Goal: Contribute content: Contribute content

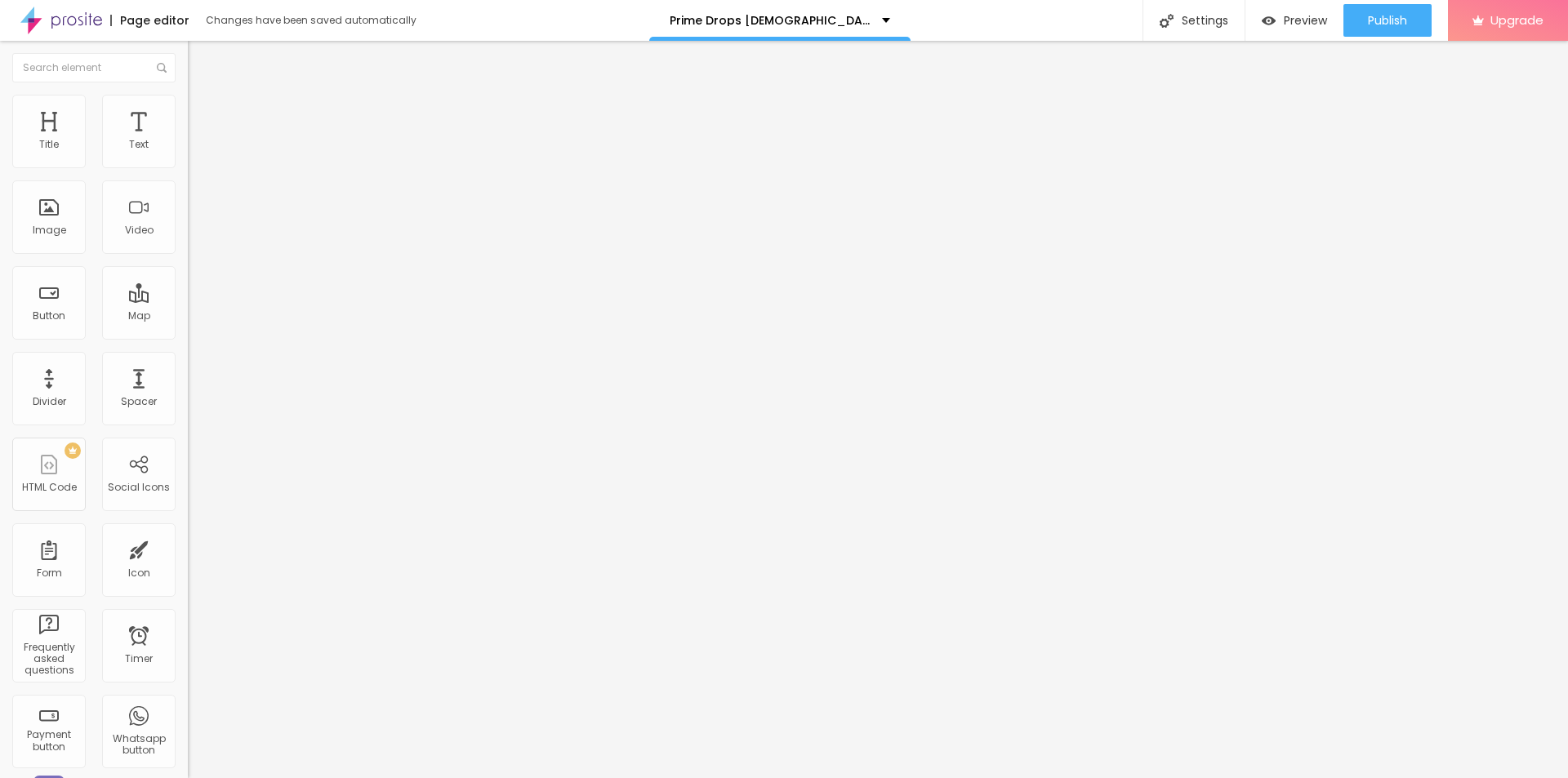
click at [196, 235] on icon "button" at bounding box center [199, 231] width 7 height 7
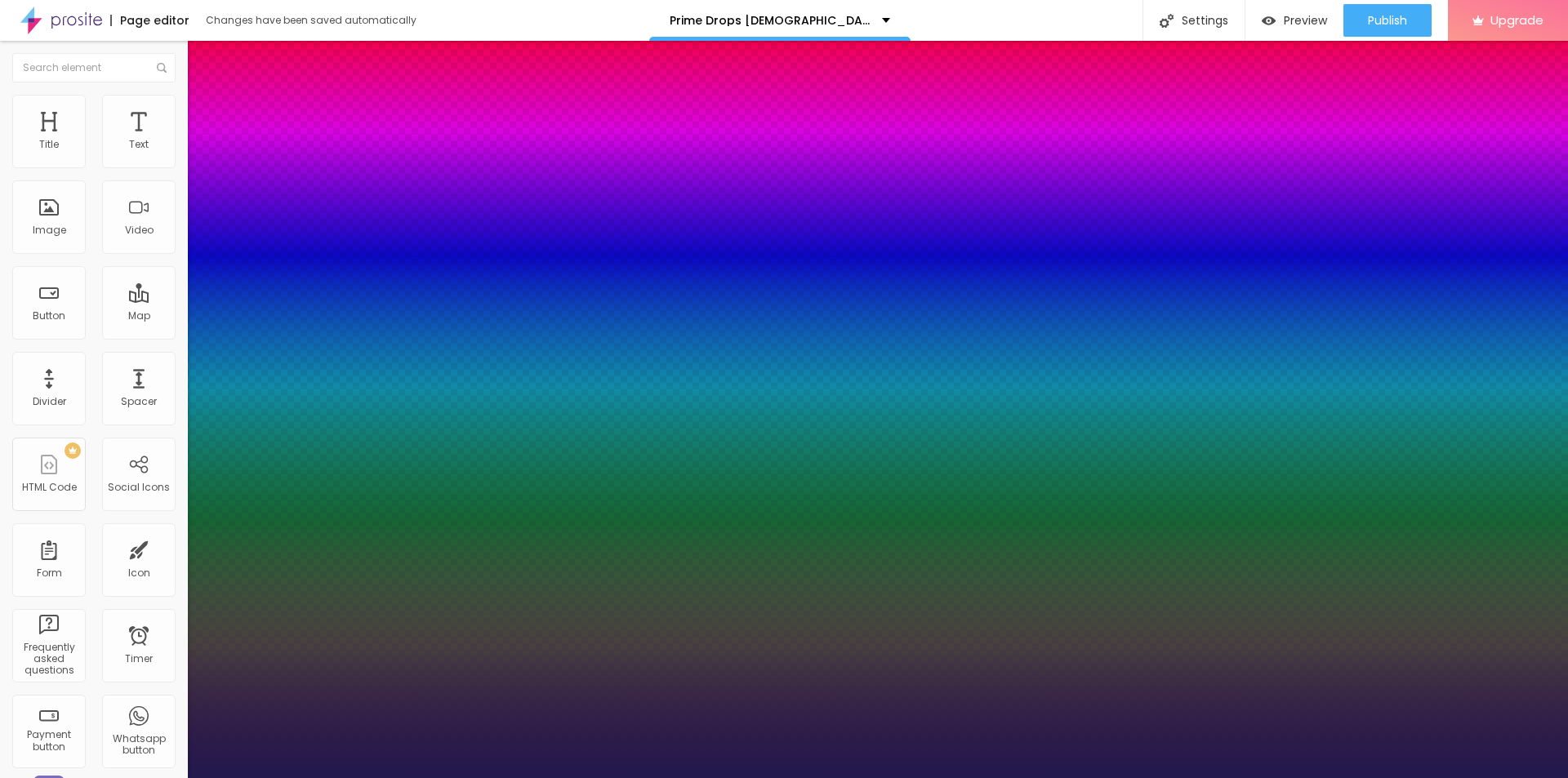
type input "18"
type input "1"
type input "29"
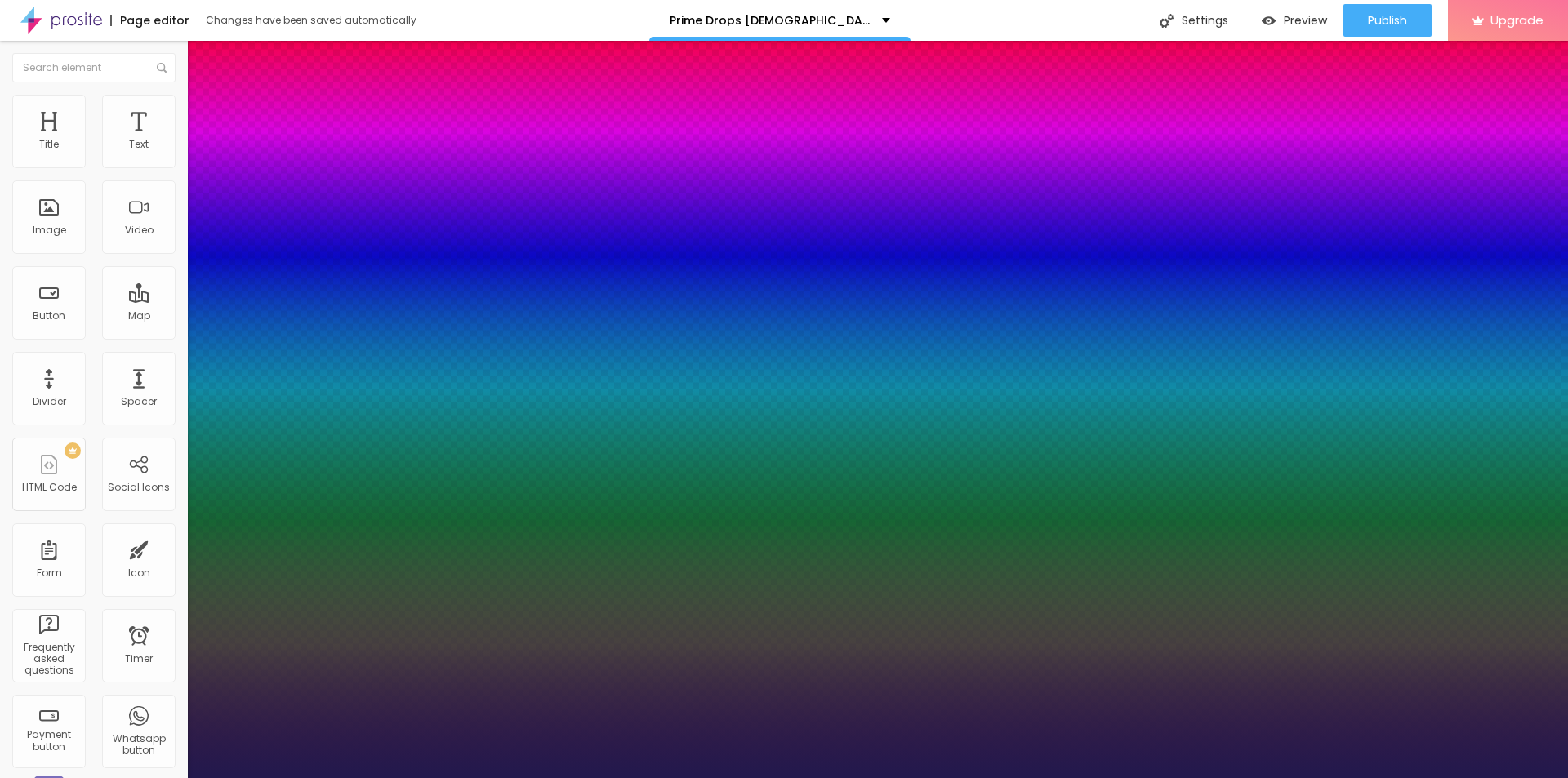
type input "1"
type input "31"
type input "1"
type input "32"
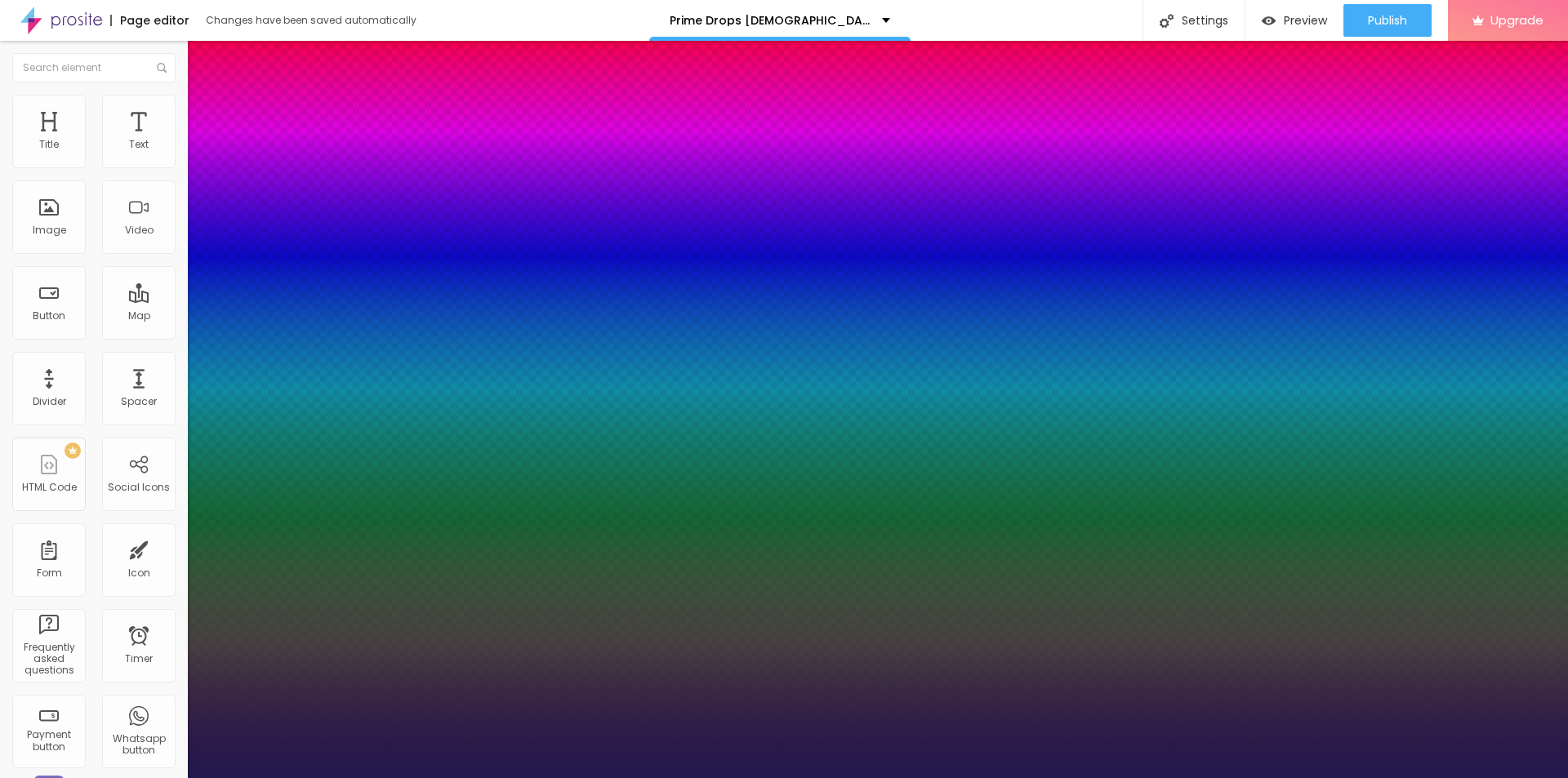
type input "32"
type input "1"
type input "35"
type input "1"
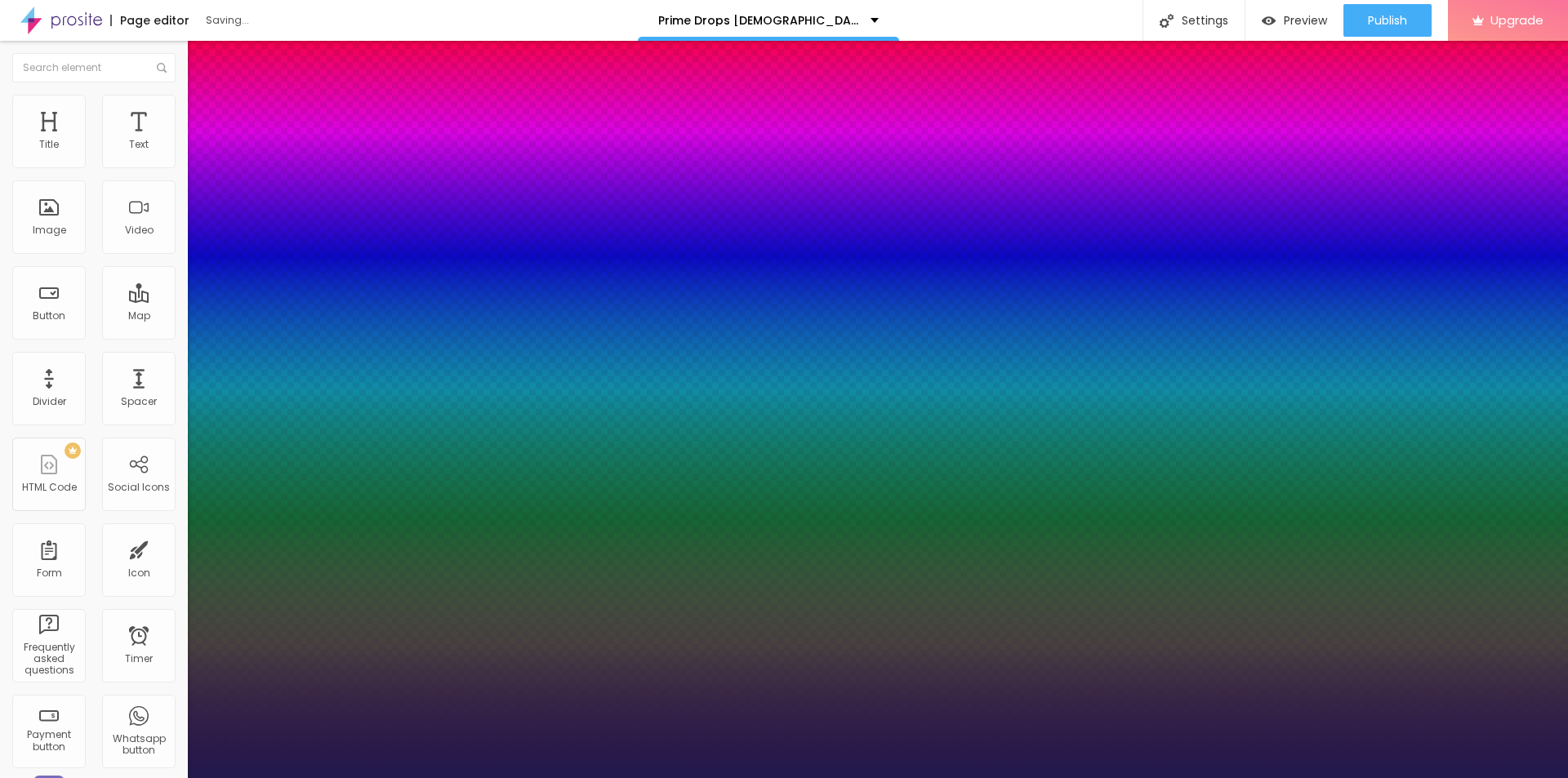
type input "34"
type input "1"
drag, startPoint x: 221, startPoint y: 460, endPoint x: 243, endPoint y: 464, distance: 22.4
type input "34"
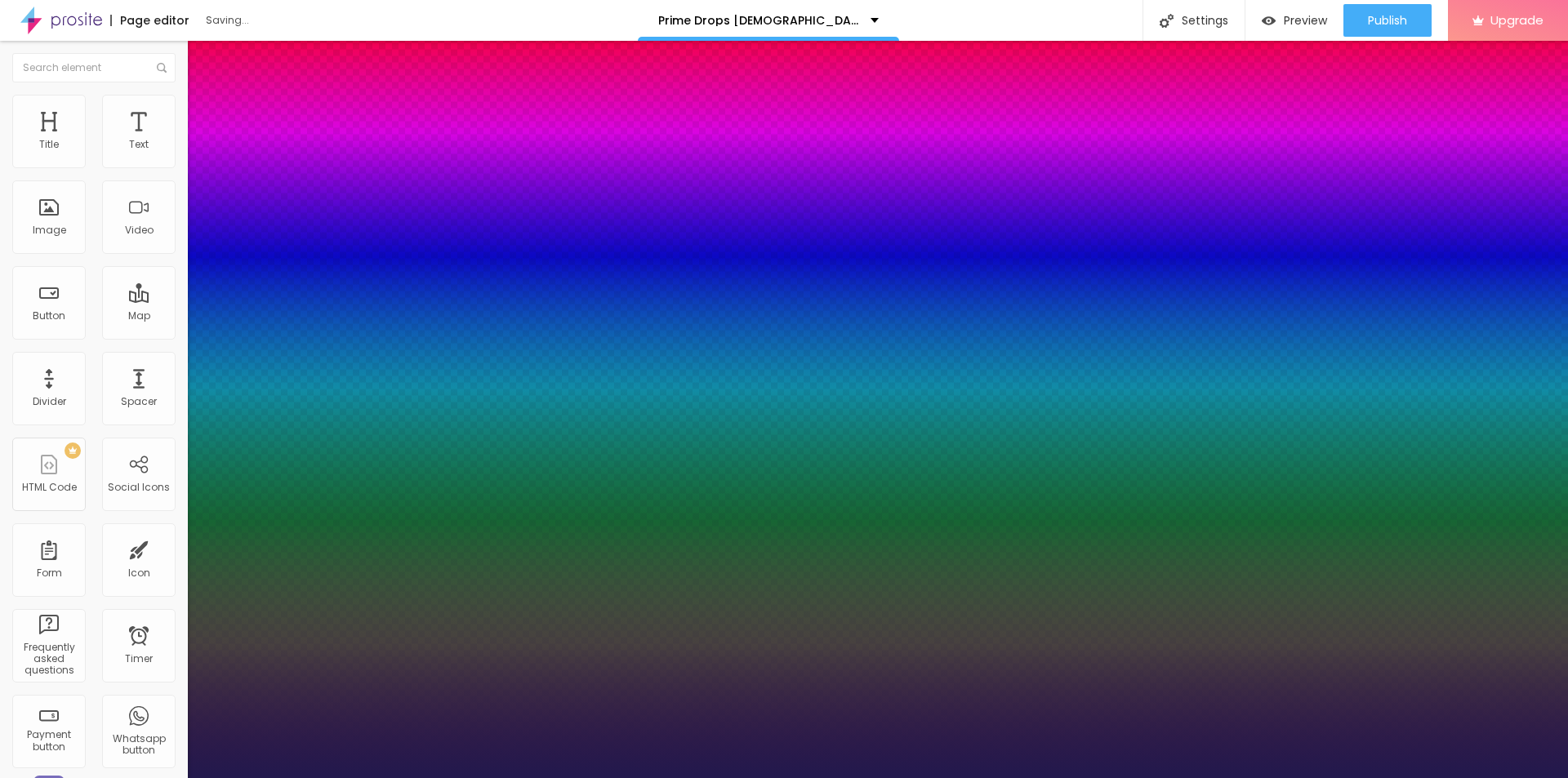
type input "1"
click at [701, 777] on div at bounding box center [784, 778] width 1568 height 0
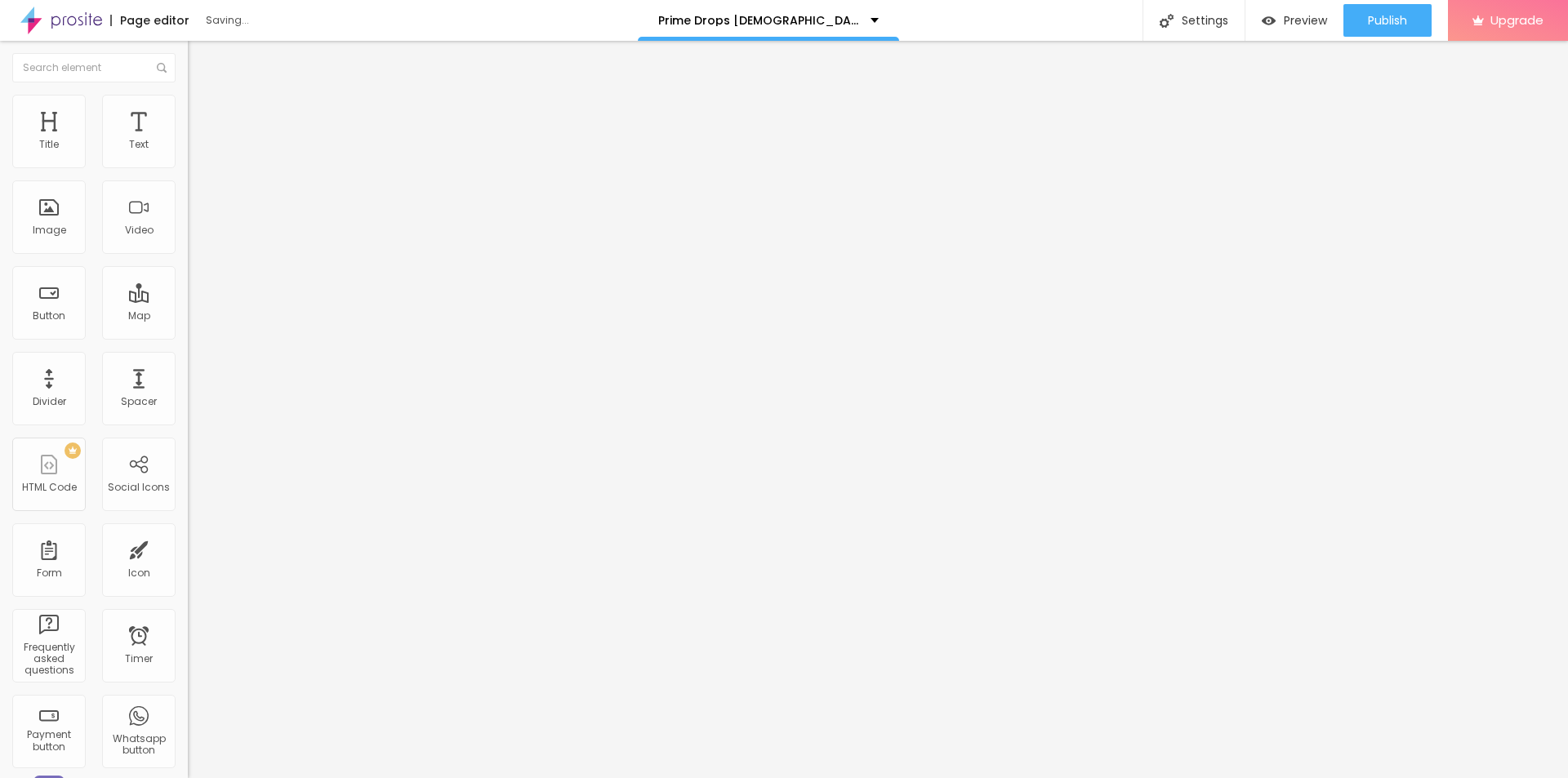
click at [200, 59] on img "button" at bounding box center [207, 60] width 13 height 13
click at [187, 141] on span "Add image" at bounding box center [221, 133] width 67 height 14
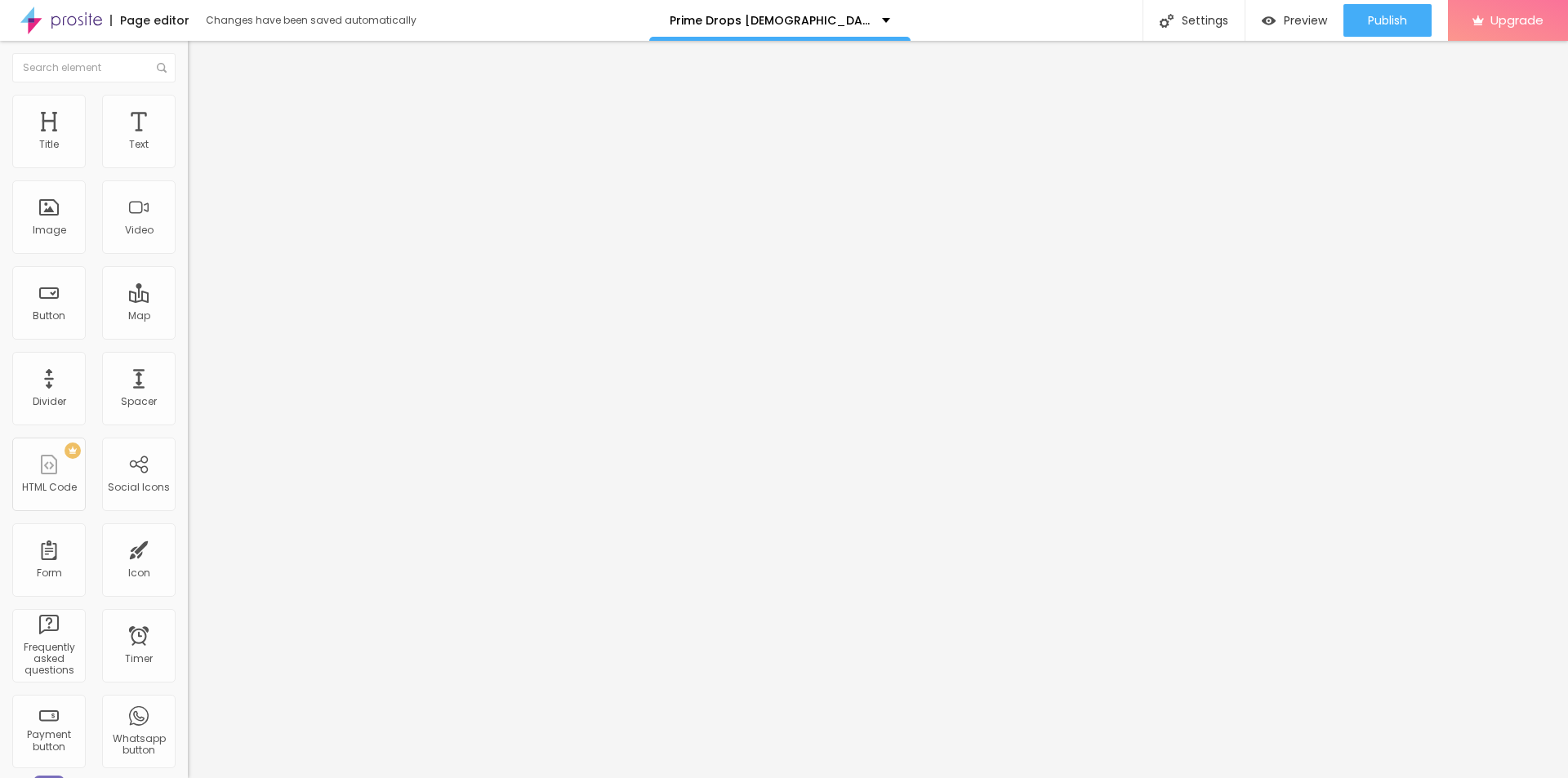
click at [187, 165] on input "text" at bounding box center [285, 157] width 196 height 17
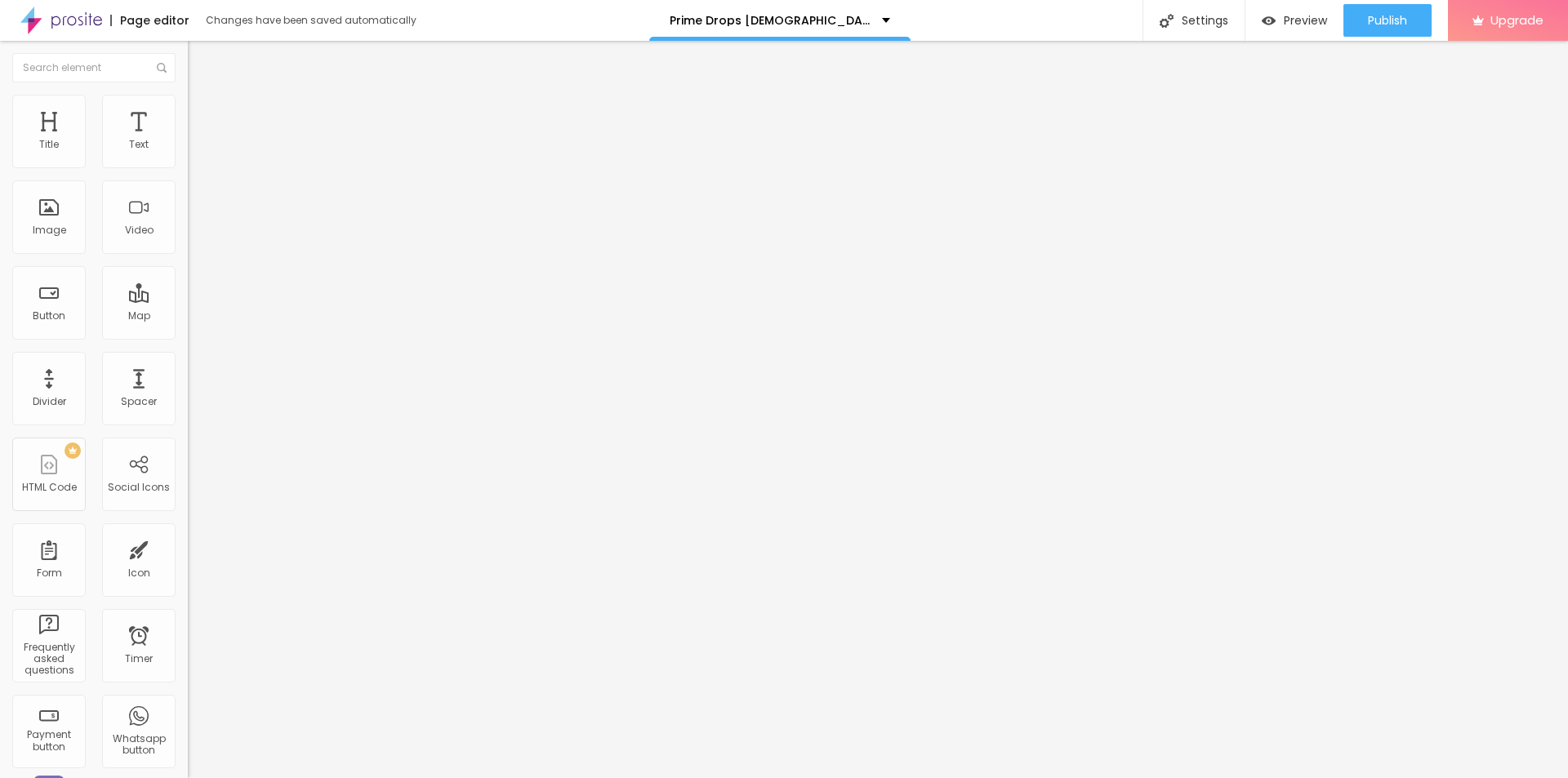
paste input "Prime Drops [DEMOGRAPHIC_DATA][MEDICAL_DATA]"
type input "Prime Drops [DEMOGRAPHIC_DATA][MEDICAL_DATA]"
click at [187, 334] on input "https://" at bounding box center [285, 327] width 196 height 17
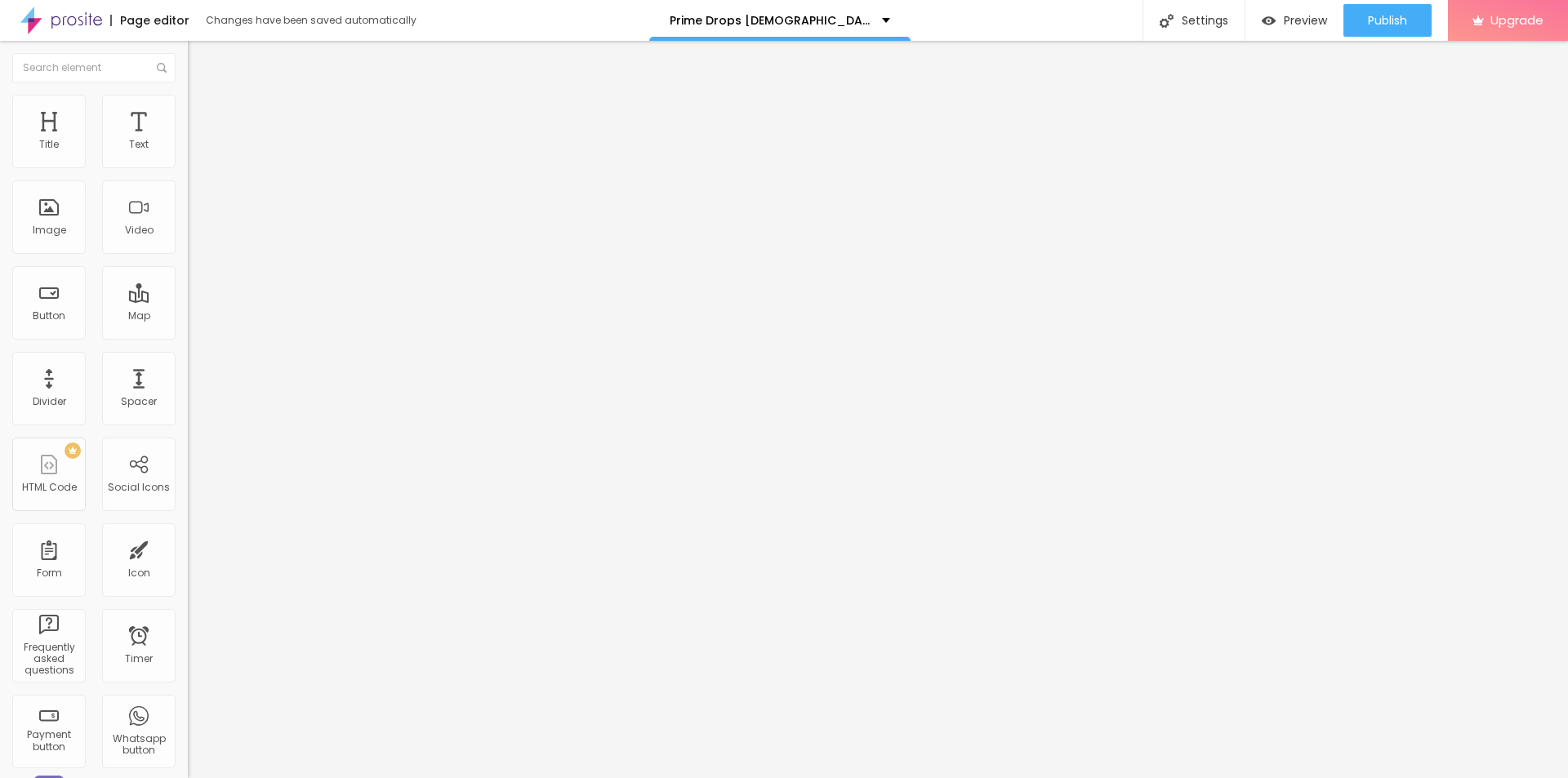
paste input "[DOMAIN_NAME][URL]"
type input "[URL][DOMAIN_NAME]"
click at [187, 550] on div "Edit Image Content Style Advanced Change image Image description (Alt) Prime Dr…" at bounding box center [281, 409] width 187 height 737
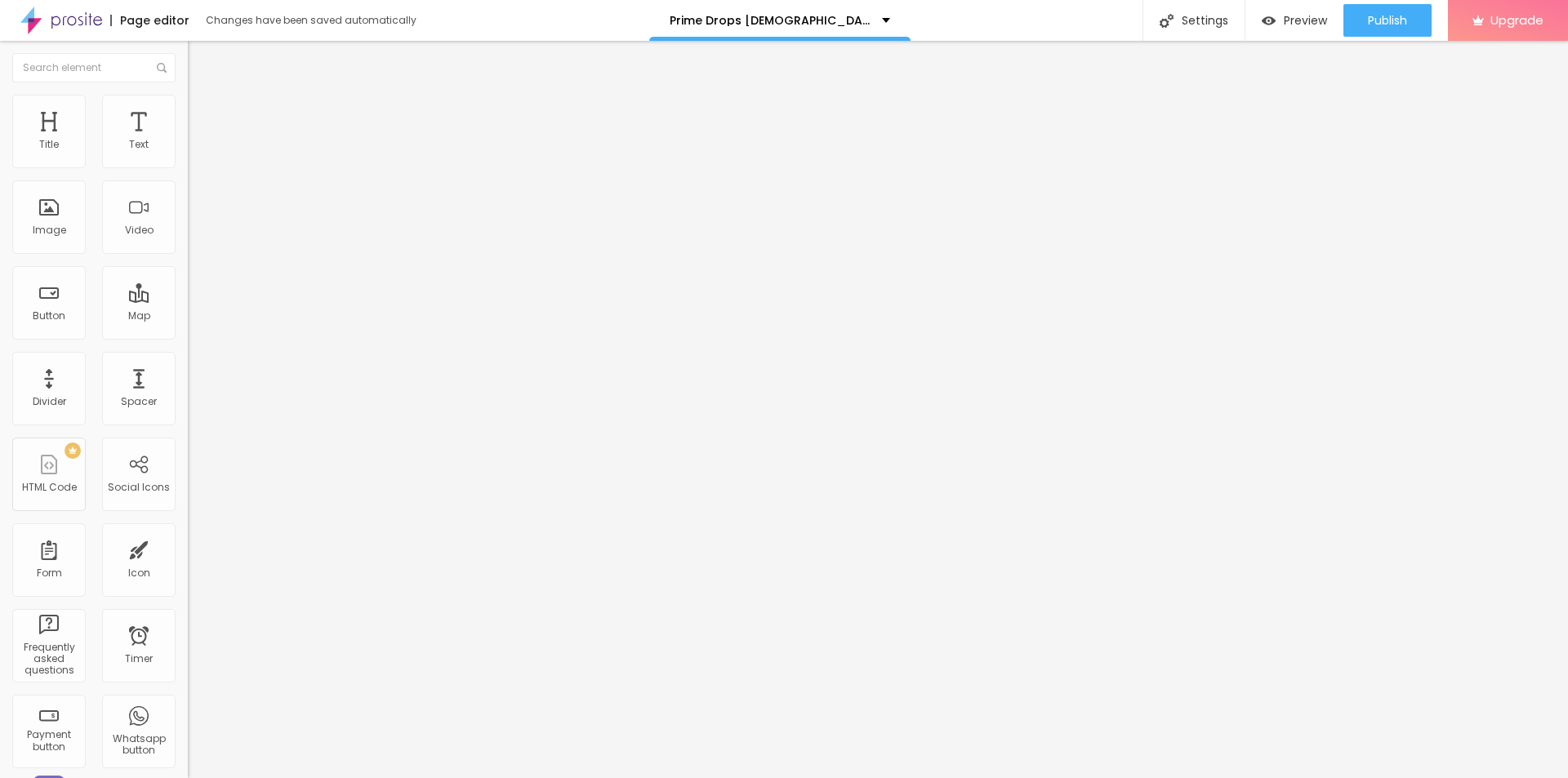
click at [187, 95] on li "Style" at bounding box center [281, 103] width 187 height 17
drag, startPoint x: 163, startPoint y: 171, endPoint x: 138, endPoint y: 176, distance: 25.5
click at [187, 169] on div at bounding box center [281, 162] width 187 height 15
type input "90"
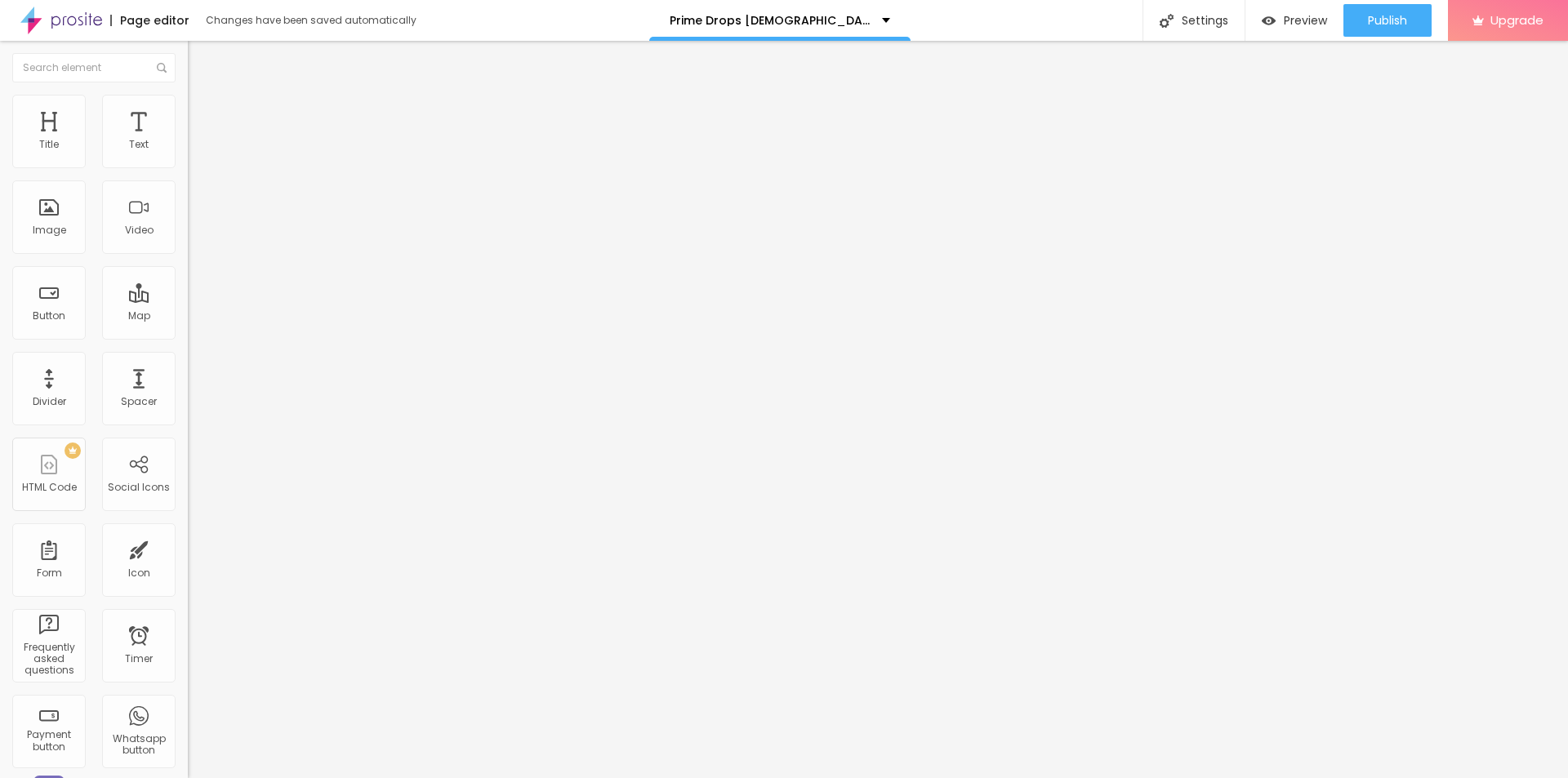
type input "85"
type input "80"
type input "75"
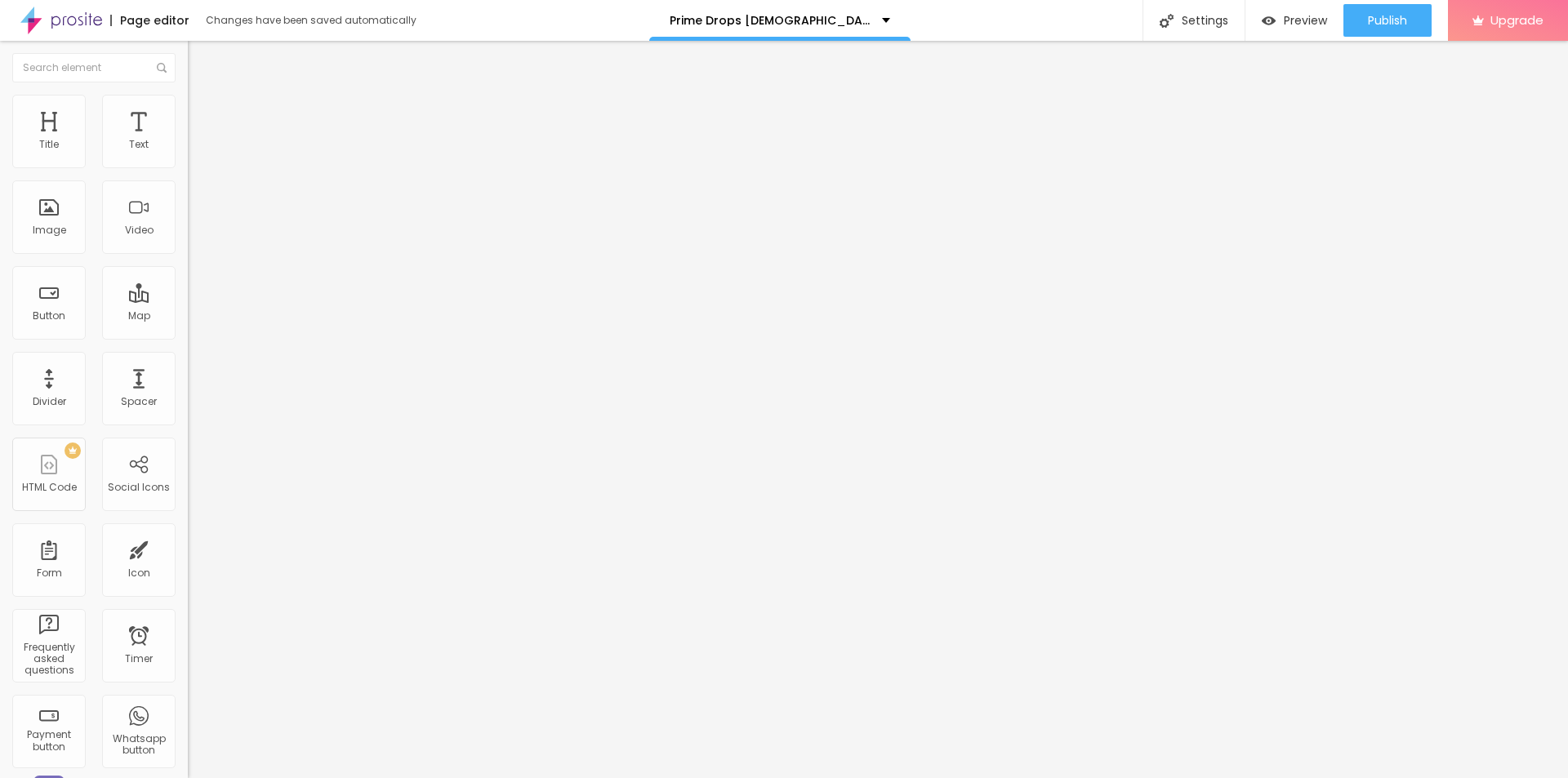
type input "75"
type input "70"
type input "65"
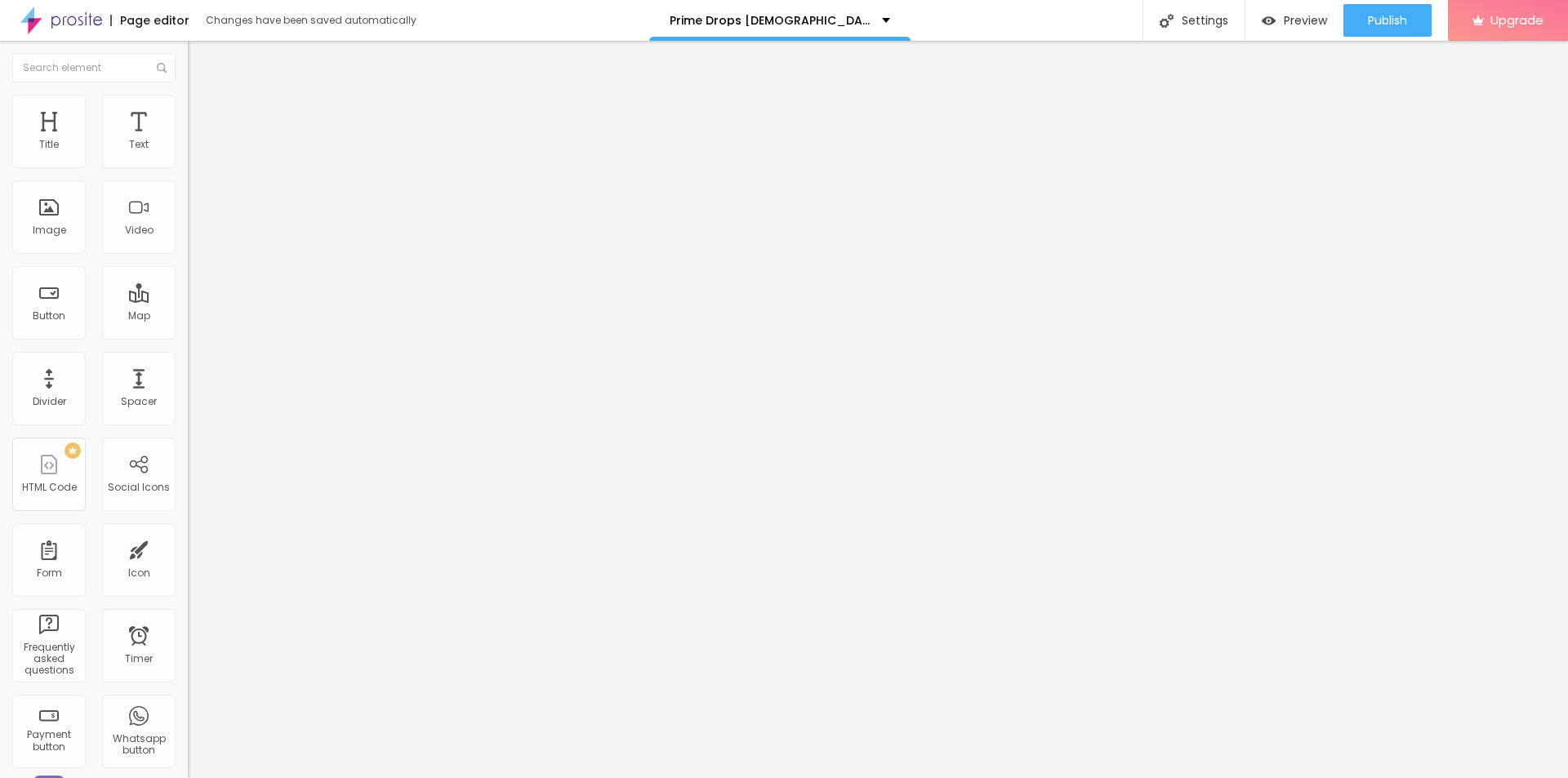
type input "60"
type input "55"
type input "50"
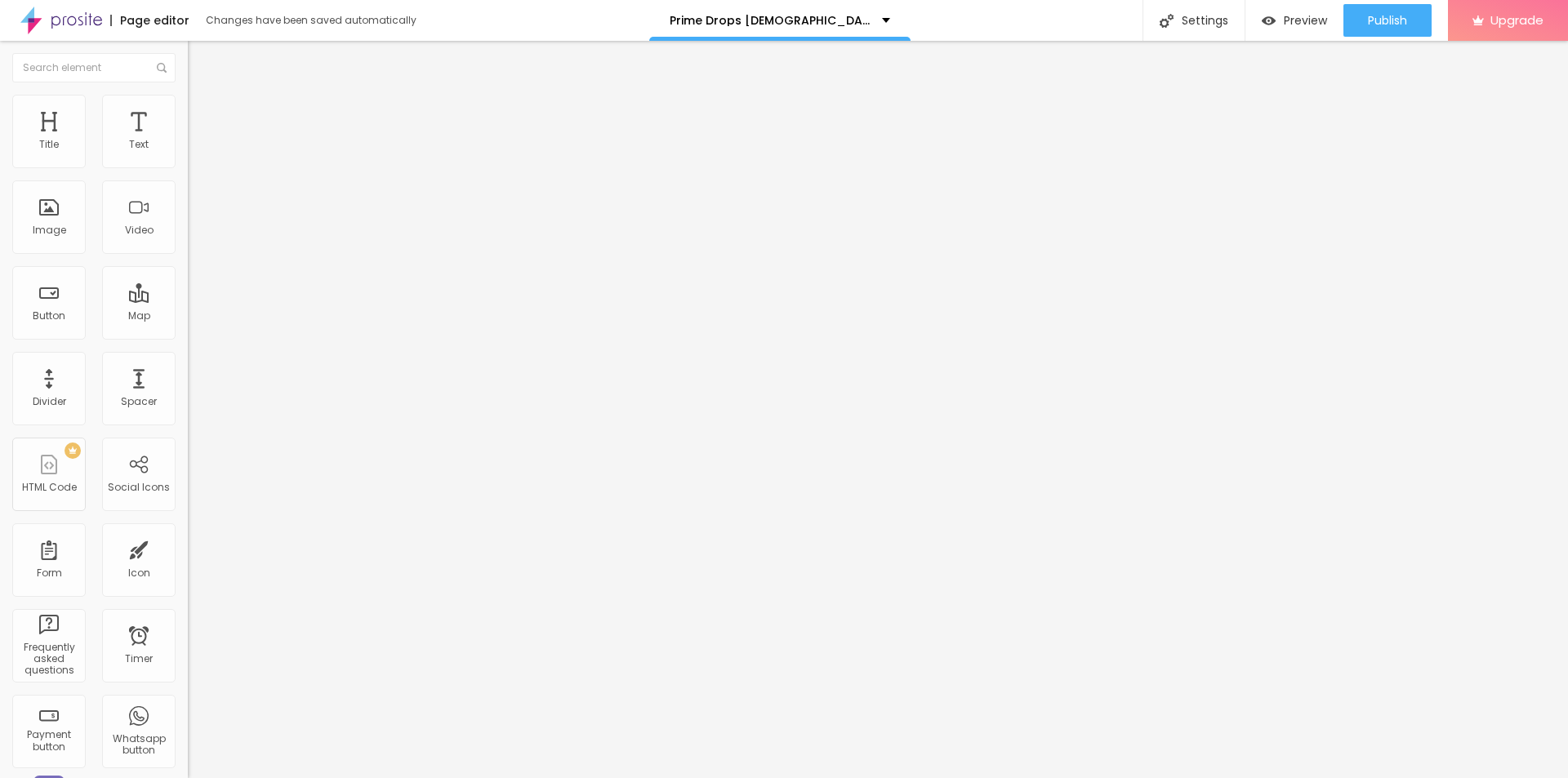
drag, startPoint x: 151, startPoint y: 177, endPoint x: 83, endPoint y: 182, distance: 68.2
type input "50"
click at [187, 168] on input "range" at bounding box center [240, 161] width 105 height 13
click at [200, 60] on img "button" at bounding box center [207, 60] width 13 height 13
click at [1398, 27] on span "Publish" at bounding box center [1387, 20] width 39 height 13
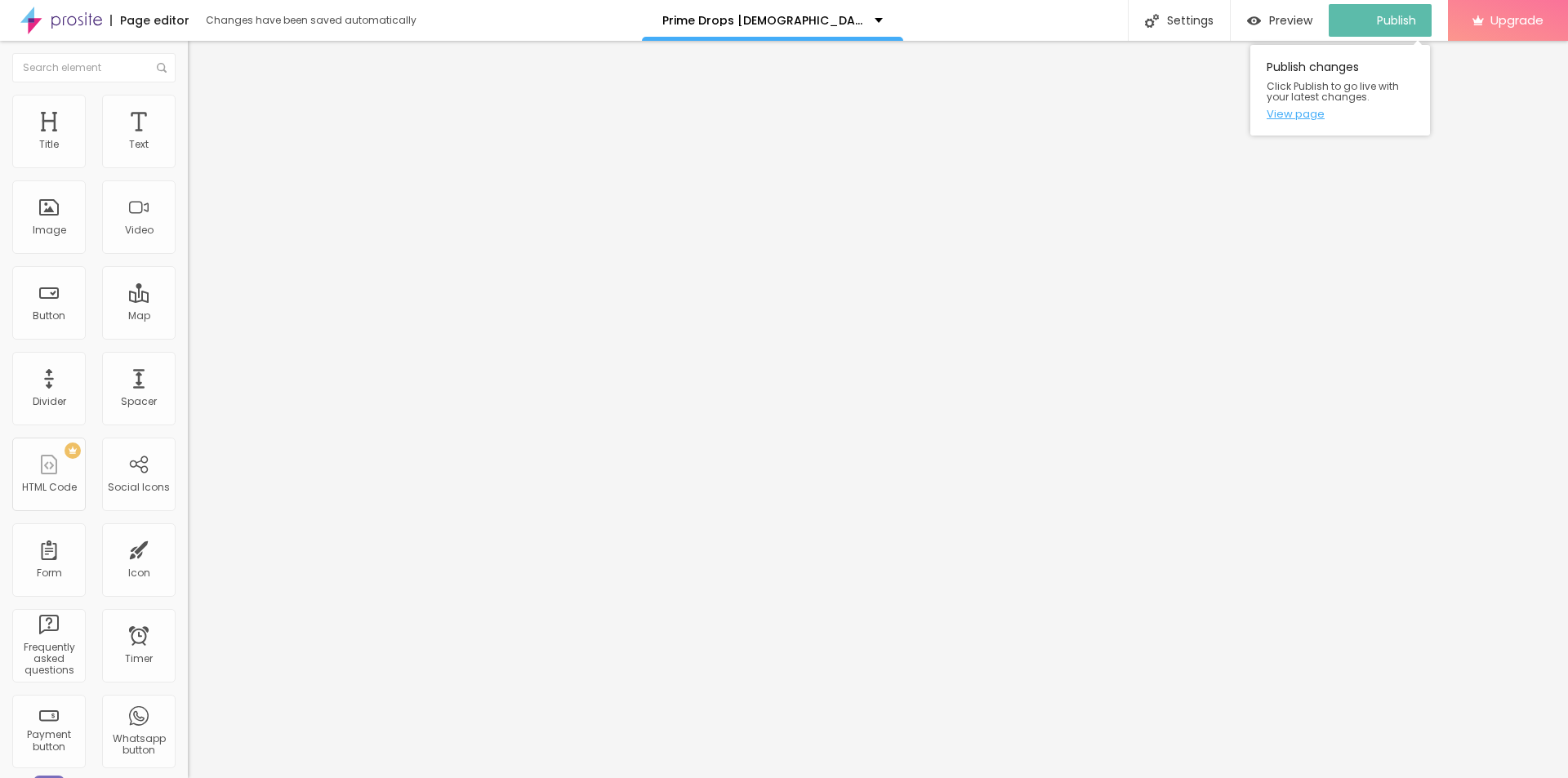
click at [1302, 114] on link "View page" at bounding box center [1341, 114] width 147 height 10
click at [49, 17] on img at bounding box center [62, 20] width 82 height 41
